Goal: Use online tool/utility: Use online tool/utility

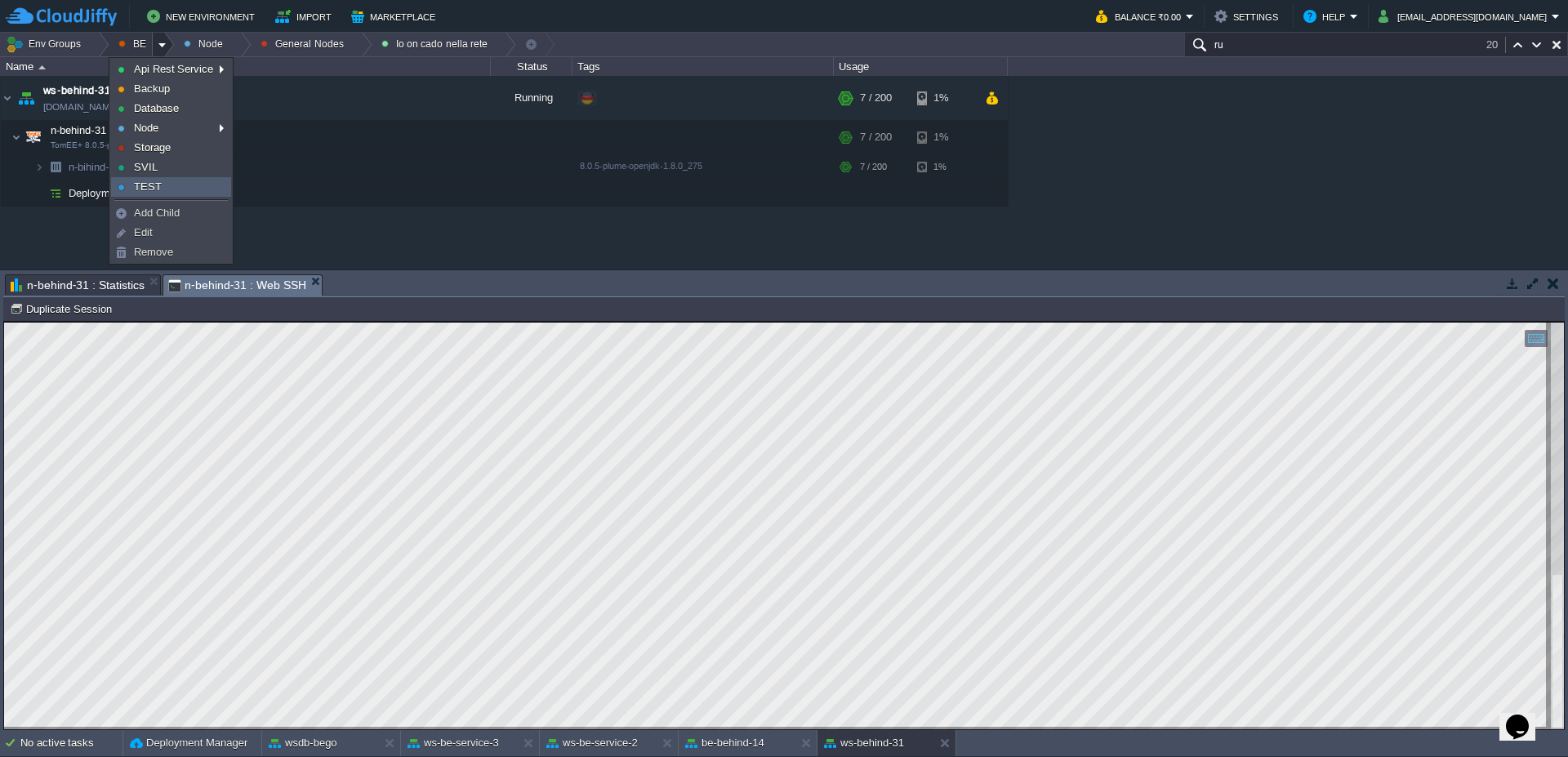
click at [156, 178] on link "TEST" at bounding box center [171, 186] width 119 height 18
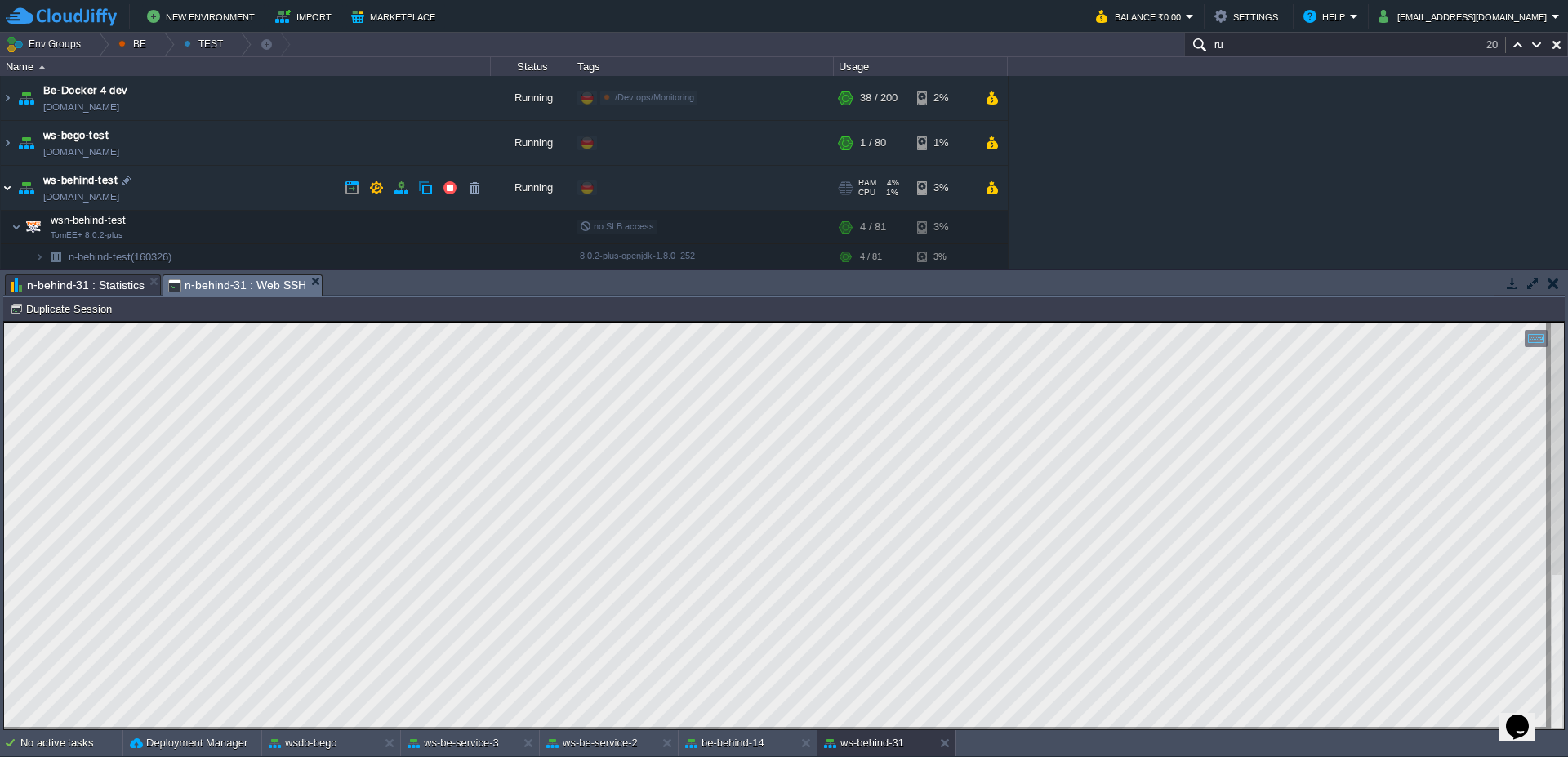
click at [1, 183] on img at bounding box center [7, 188] width 13 height 44
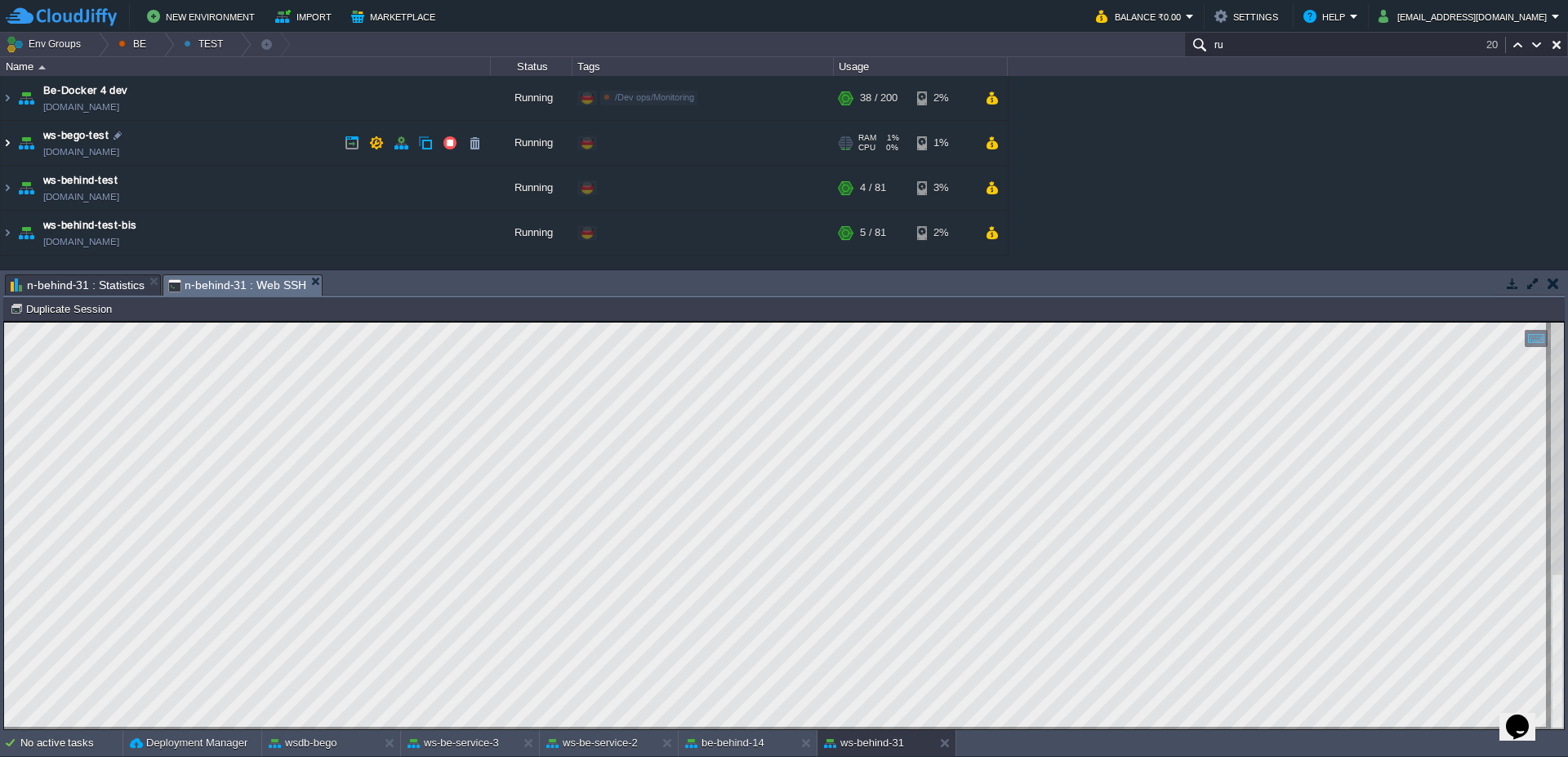
click at [8, 140] on img at bounding box center [7, 143] width 13 height 44
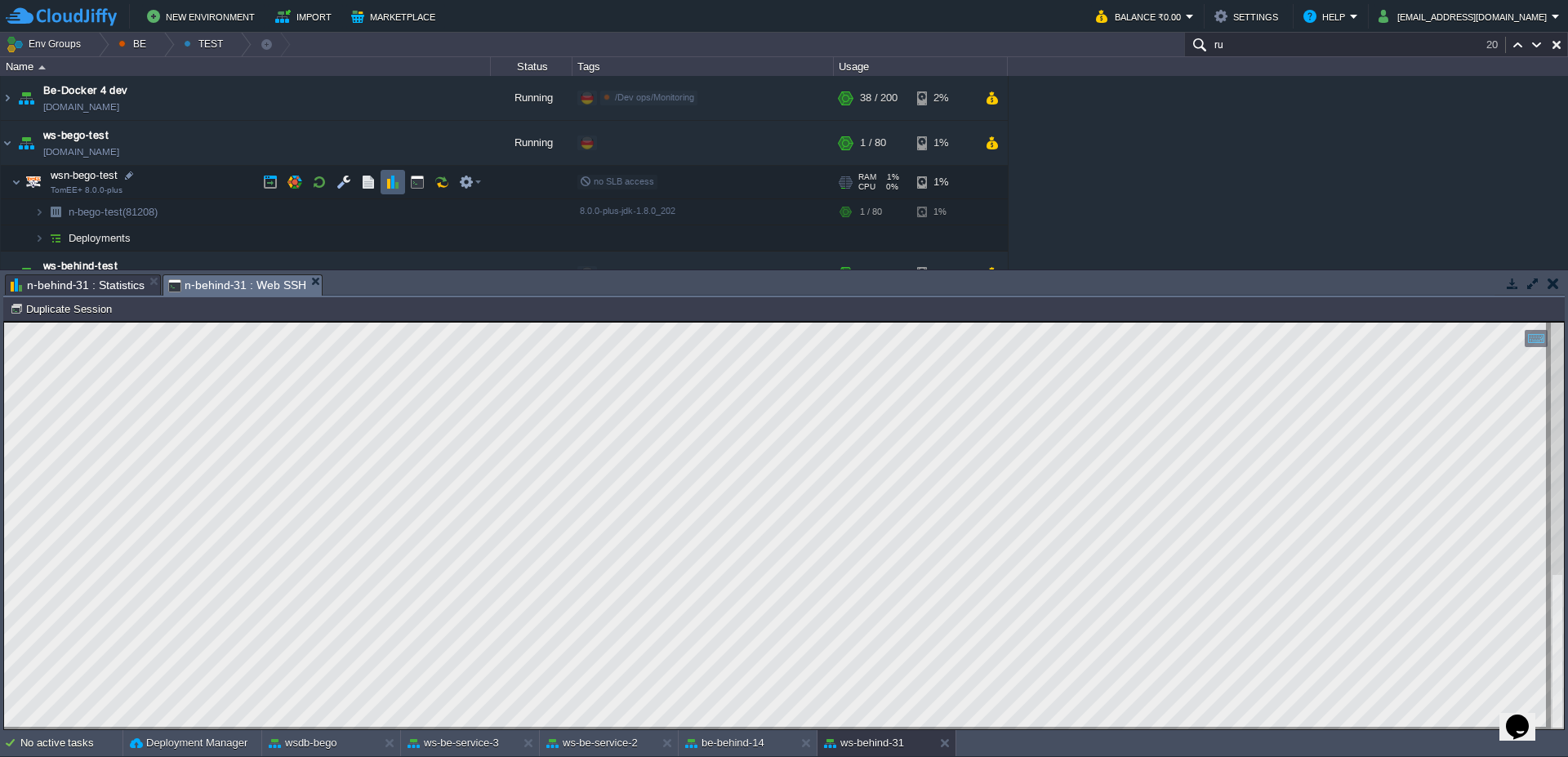
click at [395, 183] on button "button" at bounding box center [393, 183] width 15 height 15
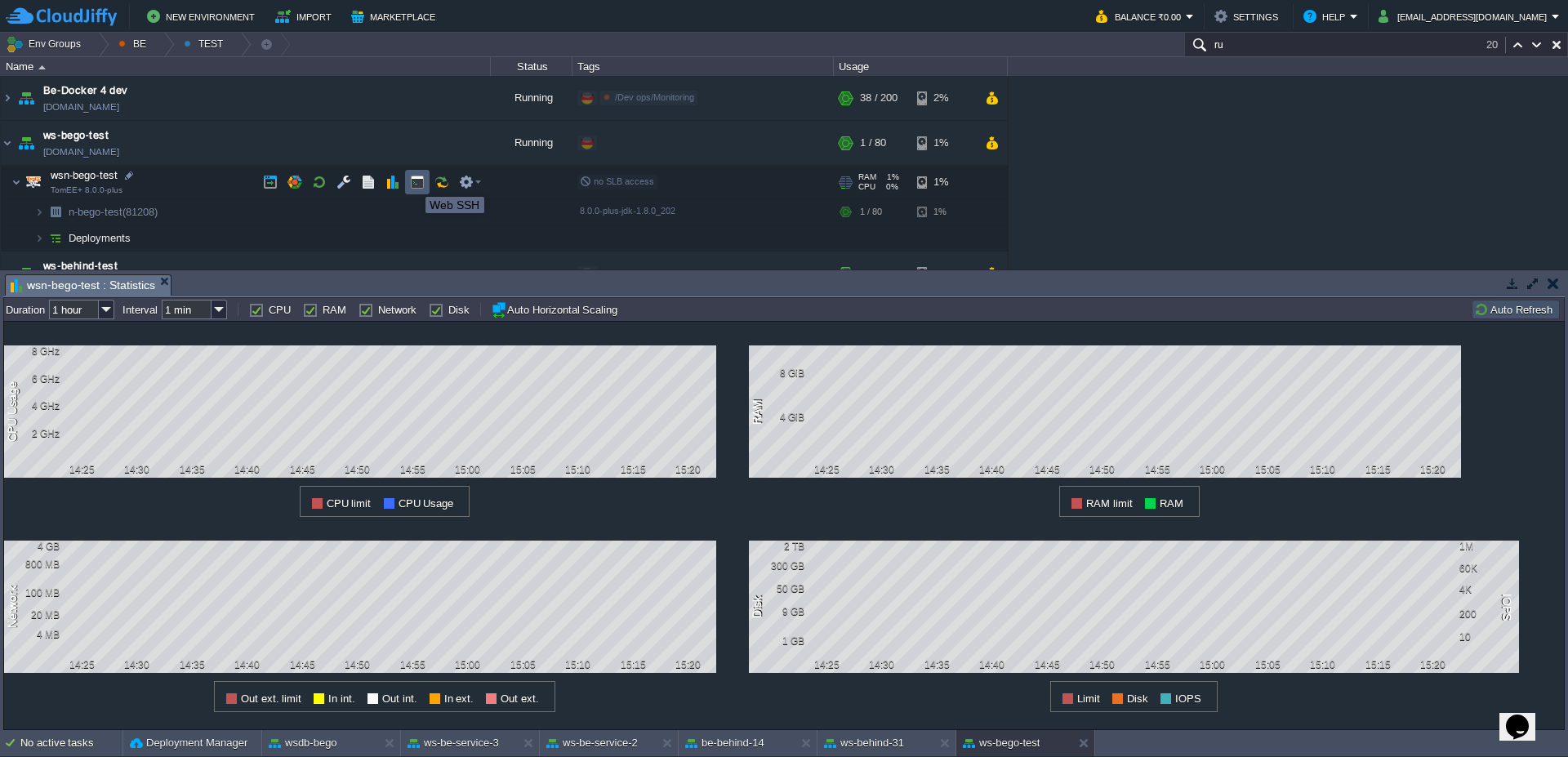
click at [413, 183] on button "button" at bounding box center [418, 183] width 15 height 15
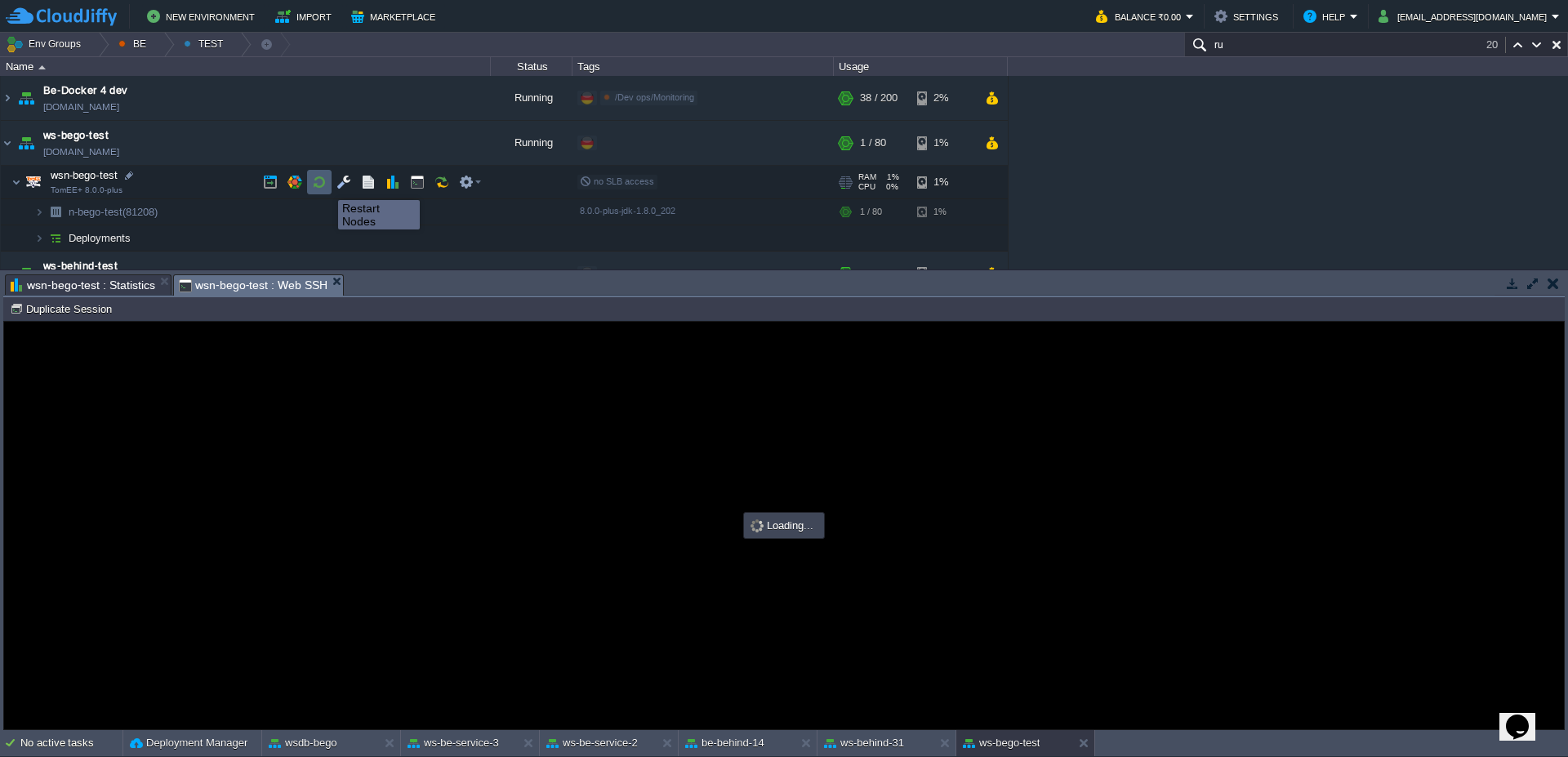
type input "#000000"
click at [326, 185] on button "button" at bounding box center [320, 183] width 15 height 15
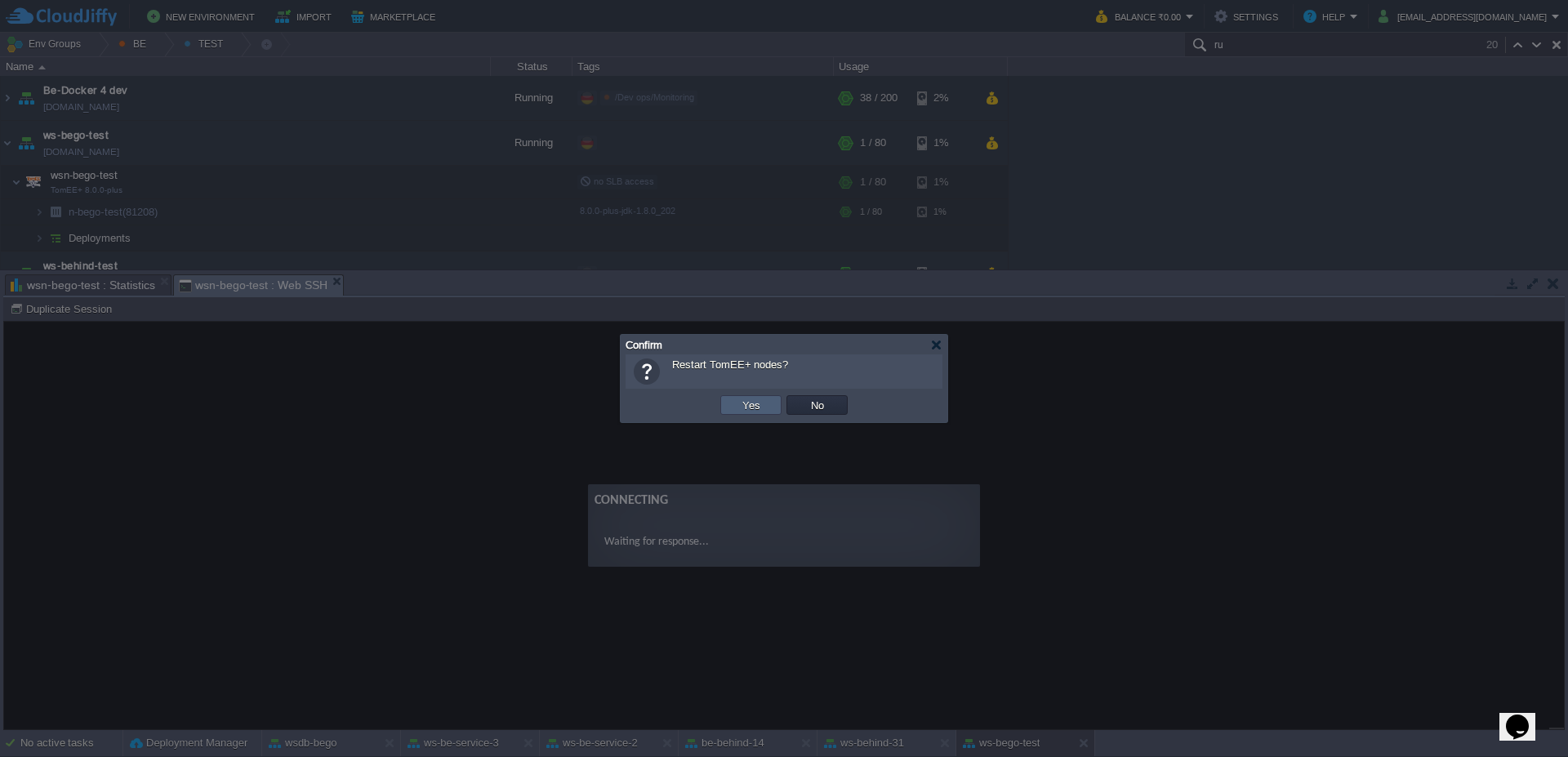
click at [740, 402] on button "Yes" at bounding box center [751, 405] width 28 height 15
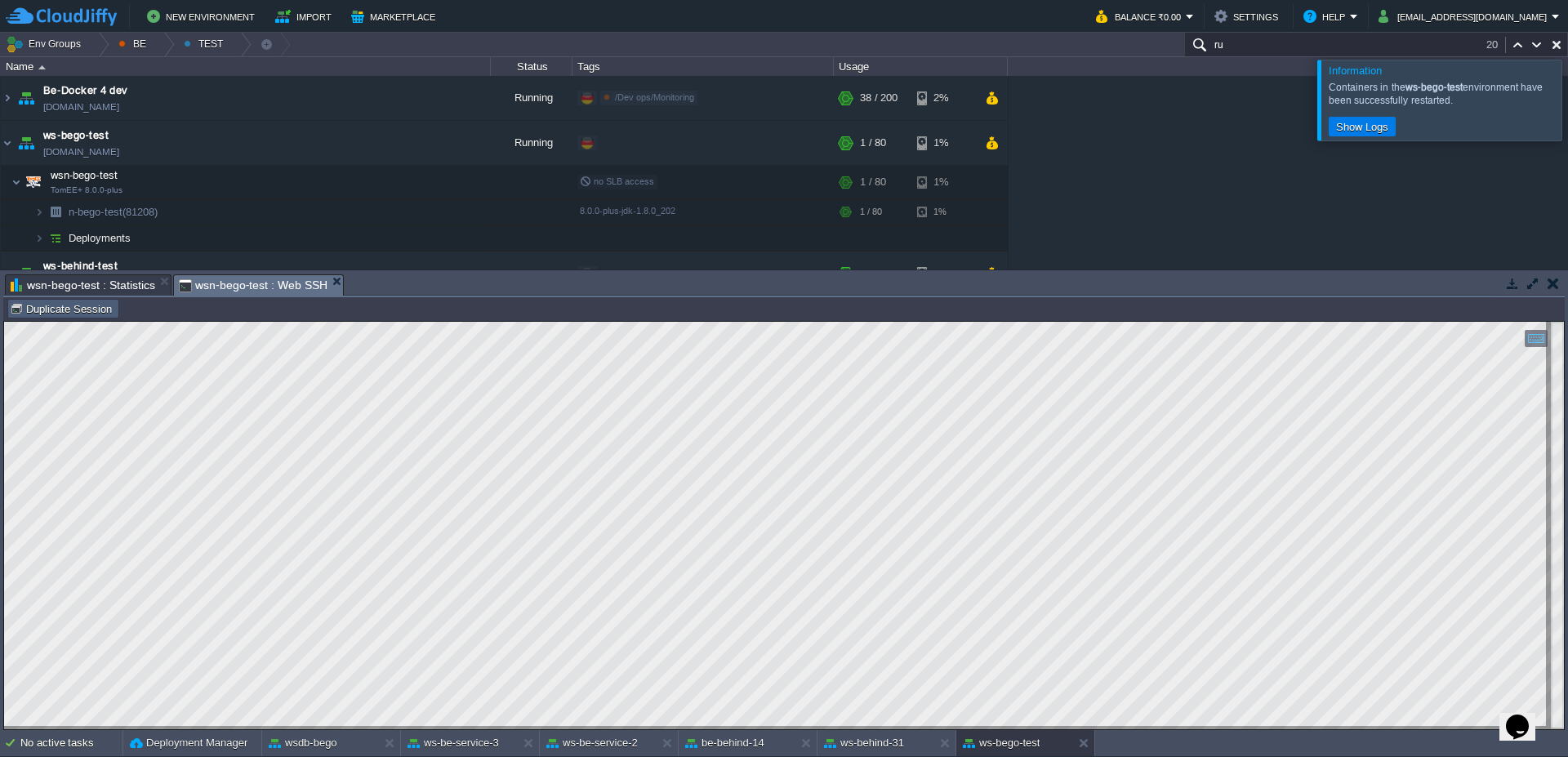
click at [90, 309] on button "Duplicate Session" at bounding box center [64, 309] width 107 height 15
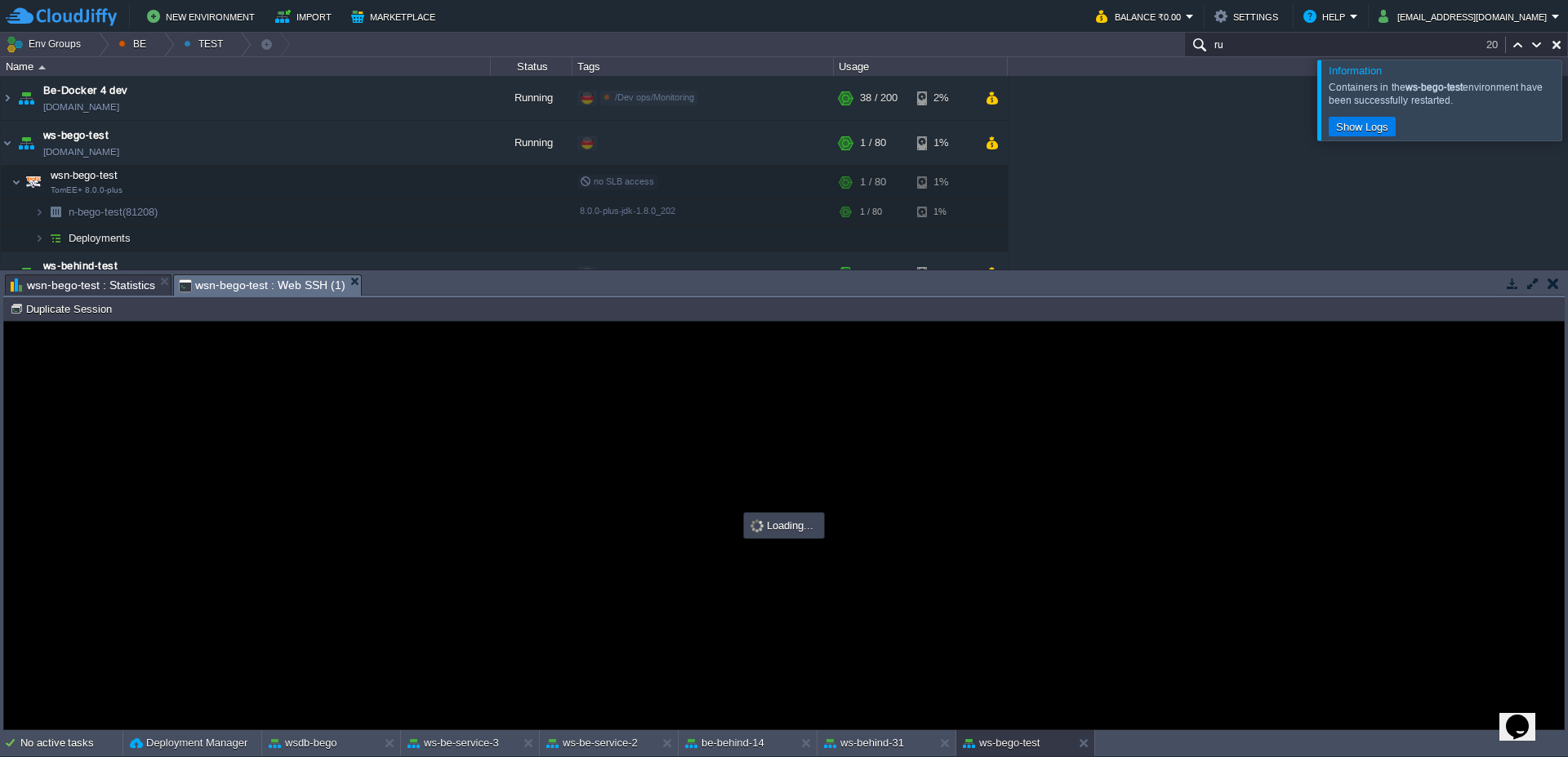
click at [1567, 91] on div at bounding box center [1587, 99] width 0 height 80
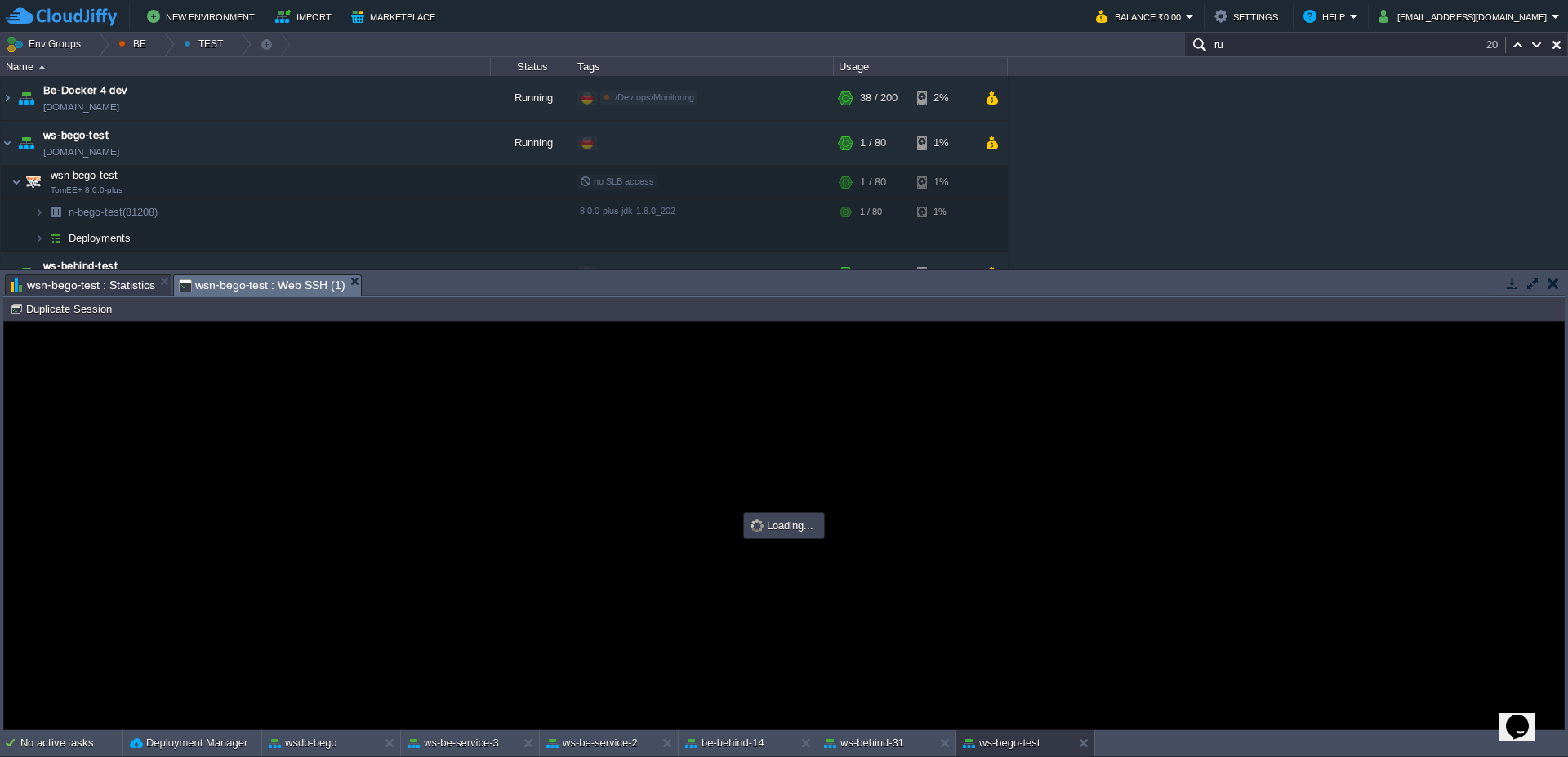
type input "#000000"
